Goal: Task Accomplishment & Management: Manage account settings

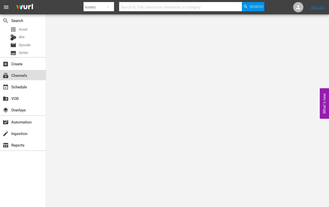
click at [17, 76] on div "subscriptions Channels" at bounding box center [14, 74] width 29 height 5
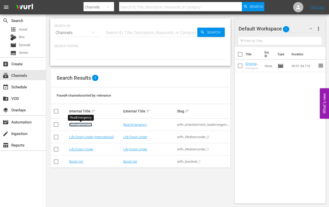
click at [75, 124] on link "RealEmergency" at bounding box center [80, 125] width 23 height 4
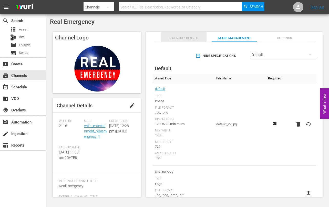
click at [180, 37] on span "Ratings / Genres" at bounding box center [183, 38] width 45 height 5
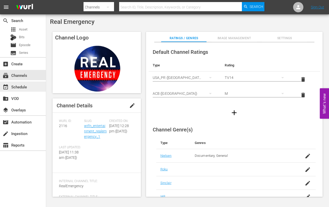
click at [16, 87] on div "event_available Schedule" at bounding box center [14, 86] width 29 height 5
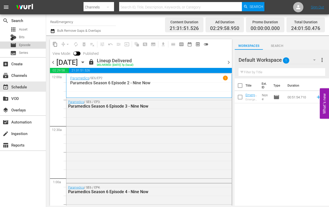
click at [19, 45] on span "Episode" at bounding box center [25, 44] width 12 height 5
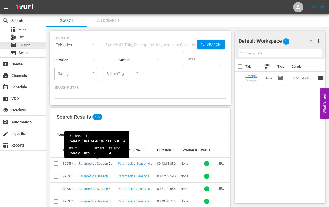
click at [93, 163] on link "Paramedics Season 6 Episode 4 - Nine Now" at bounding box center [94, 165] width 32 height 8
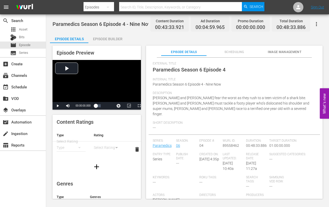
scroll to position [25, 0]
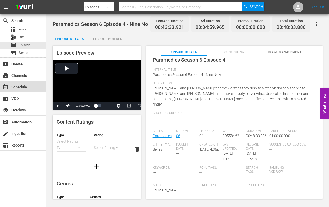
click at [24, 85] on div "event_available Schedule" at bounding box center [14, 86] width 29 height 5
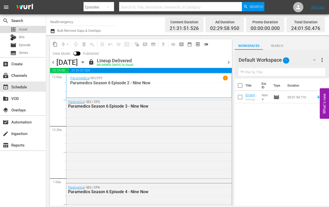
click at [18, 28] on div "apps Asset" at bounding box center [18, 29] width 17 height 7
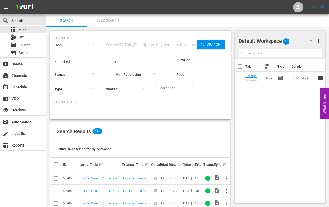
click at [123, 44] on input "text" at bounding box center [150, 45] width 93 height 12
type input "emergency"
click at [209, 46] on span "Search" at bounding box center [215, 44] width 20 height 9
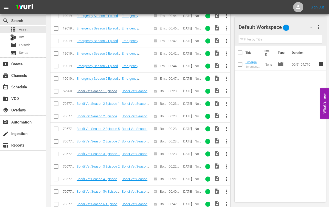
scroll to position [239, 0]
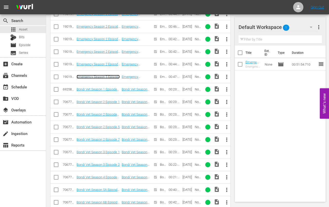
click at [102, 76] on link "Emergency Season 5 Episode 4" at bounding box center [98, 79] width 43 height 8
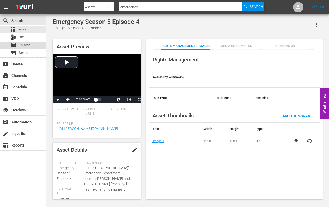
click at [25, 46] on span "Episode" at bounding box center [25, 44] width 12 height 5
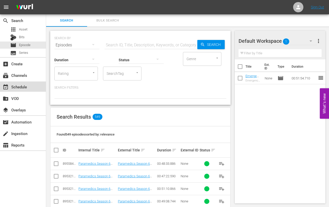
click at [17, 90] on div "event_available Schedule" at bounding box center [23, 86] width 46 height 10
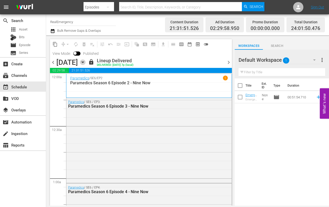
click at [85, 63] on icon "button" at bounding box center [83, 62] width 6 height 6
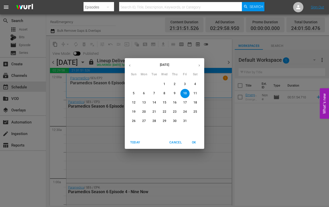
click at [143, 121] on p "27" at bounding box center [144, 121] width 4 height 4
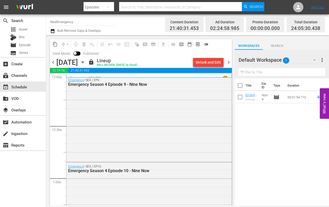
click at [228, 63] on span "chevron_right" at bounding box center [228, 62] width 6 height 6
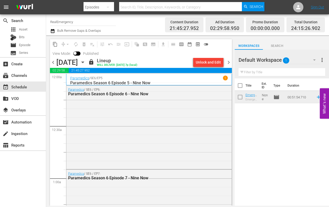
click at [229, 63] on span "chevron_right" at bounding box center [228, 62] width 6 height 6
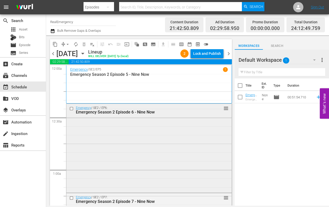
click at [162, 116] on div "Emergency / SE2 / EP6: Emergency Season 2 Episode 6 - Nine Now reorder" at bounding box center [148, 148] width 165 height 88
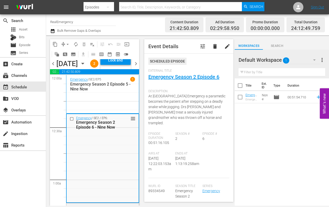
click at [118, 108] on div "Emergency / SE2 / EP5 1 Emergency Season 2 Episode 5 - Nine Now" at bounding box center [102, 94] width 65 height 35
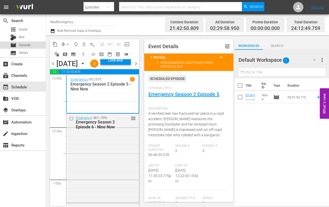
click at [23, 47] on span "Episode" at bounding box center [25, 44] width 12 height 5
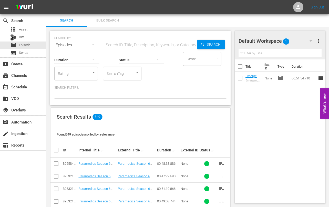
click at [116, 45] on input "text" at bounding box center [150, 45] width 93 height 12
type input "emergency season 2 episode 6"
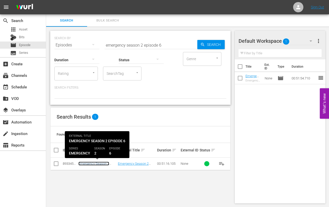
click at [95, 165] on link "Emergency Season 2 Episode 6 - Nine Now" at bounding box center [93, 165] width 31 height 8
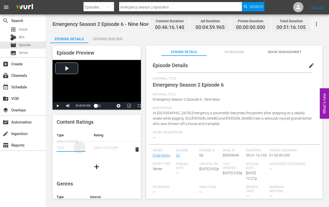
click at [79, 146] on icon "simple table" at bounding box center [79, 147] width 6 height 6
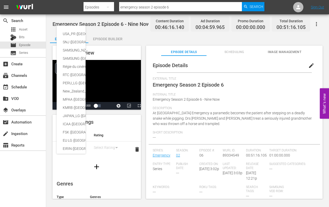
click at [14, 21] on div "USA_PR (United States of America (the)) SNJ (Brazil) SAMSUNG_NZ (New Zealand) S…" at bounding box center [164, 103] width 329 height 207
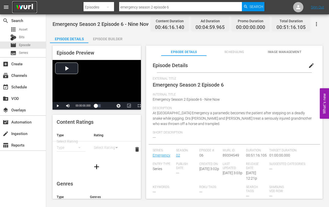
click at [22, 5] on img at bounding box center [24, 7] width 25 height 12
